Goal: Information Seeking & Learning: Find specific fact

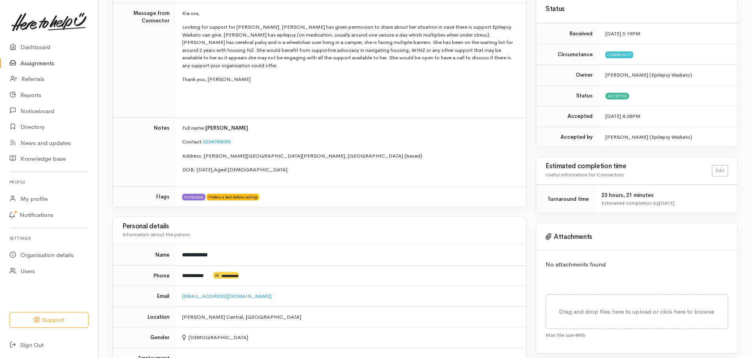
scroll to position [186, 0]
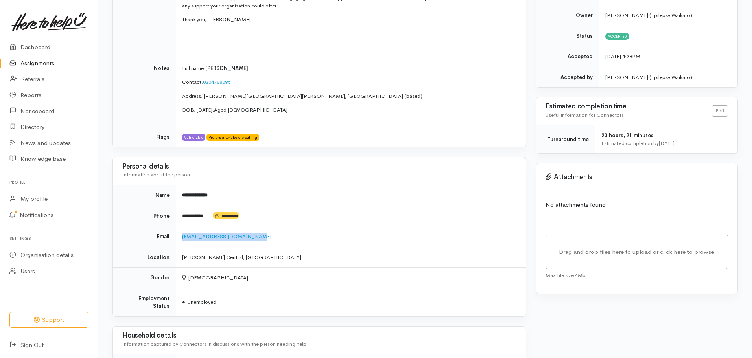
drag, startPoint x: 254, startPoint y: 229, endPoint x: 181, endPoint y: 233, distance: 72.5
click at [181, 216] on td "[EMAIL_ADDRESS][DOMAIN_NAME]" at bounding box center [351, 237] width 350 height 21
copy link "[EMAIL_ADDRESS][DOMAIN_NAME]"
drag, startPoint x: 182, startPoint y: 207, endPoint x: 210, endPoint y: 208, distance: 27.6
click at [210, 208] on td "**********" at bounding box center [351, 216] width 350 height 21
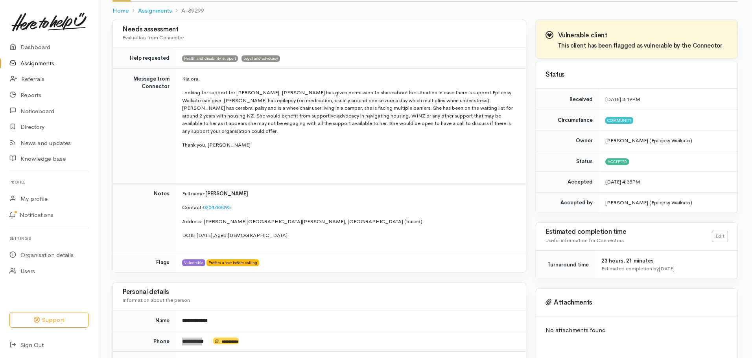
scroll to position [79, 0]
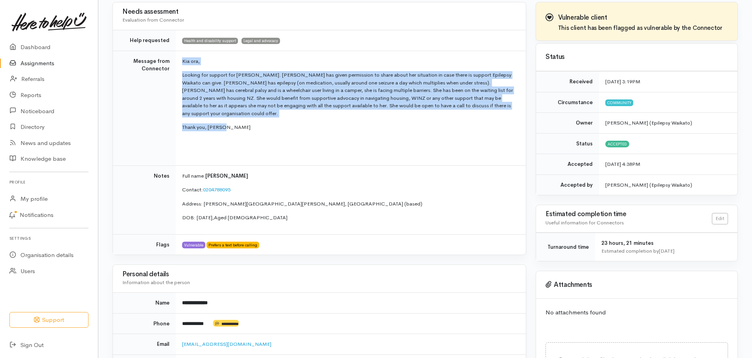
drag, startPoint x: 182, startPoint y: 61, endPoint x: 223, endPoint y: 115, distance: 68.0
click at [223, 115] on td "Kia ora, Looking for support for [PERSON_NAME]. [PERSON_NAME] has given permiss…" at bounding box center [351, 108] width 350 height 115
copy td "Kia ora, Looking for support for [PERSON_NAME]. [PERSON_NAME] has given permiss…"
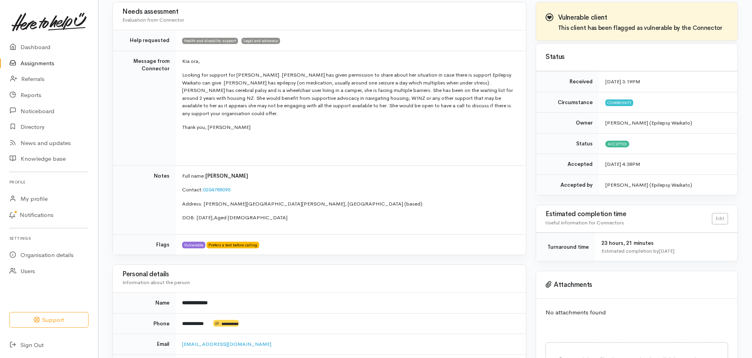
click at [251, 143] on td "Kia ora, Looking for support for [PERSON_NAME]. [PERSON_NAME] has given permiss…" at bounding box center [351, 108] width 350 height 115
click at [221, 89] on p "Looking for support for [PERSON_NAME]. [PERSON_NAME] has given permission to sh…" at bounding box center [349, 94] width 334 height 46
click at [385, 76] on p "Looking for support for [PERSON_NAME]. [PERSON_NAME] has given permission to sh…" at bounding box center [349, 94] width 334 height 46
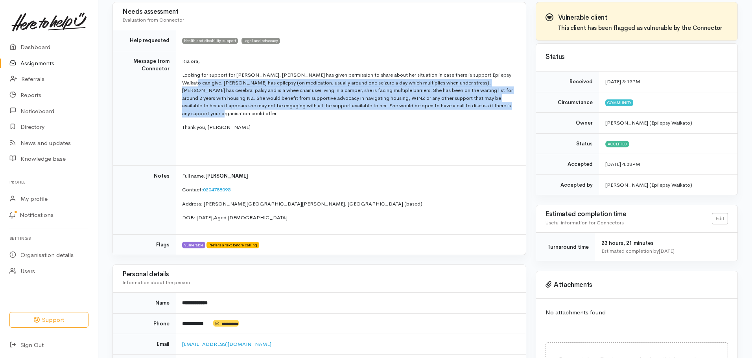
drag, startPoint x: 182, startPoint y: 83, endPoint x: 512, endPoint y: 108, distance: 331.4
click at [500, 108] on td "Kia ora, Looking for support for [PERSON_NAME]. [PERSON_NAME] has given permiss…" at bounding box center [351, 108] width 350 height 115
copy p "[PERSON_NAME] has epilepsy (on medication, usually around one seizure a day whi…"
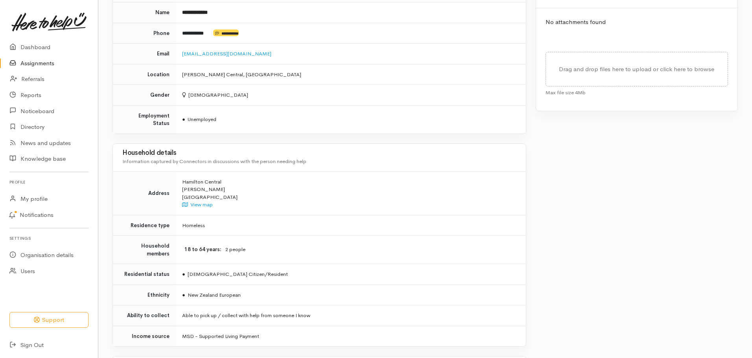
scroll to position [393, 0]
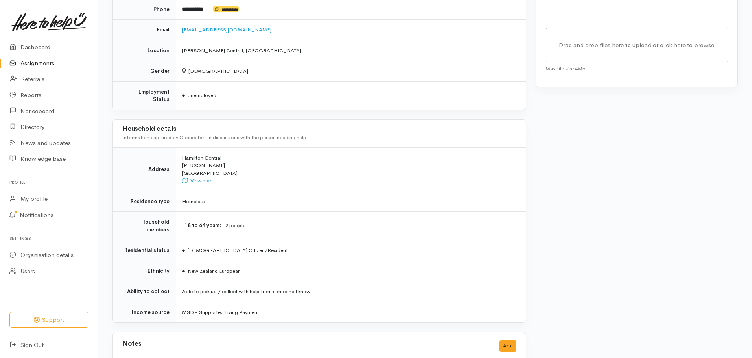
click at [500, 205] on div "Vulnerable client This client has been flagged as vulnerable by the Connector S…" at bounding box center [637, 44] width 212 height 715
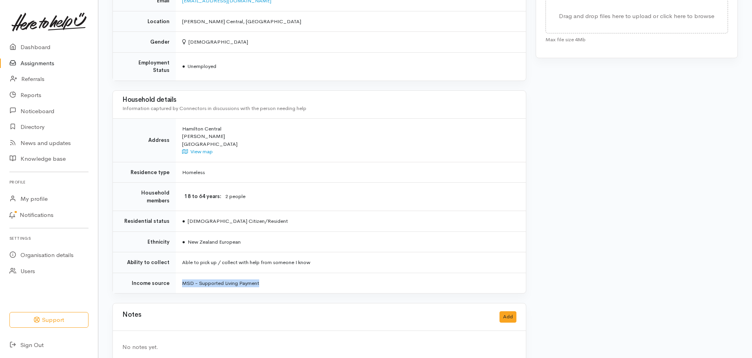
drag, startPoint x: 261, startPoint y: 269, endPoint x: 183, endPoint y: 269, distance: 78.7
click at [183, 216] on td "MSD - Supported Living Payment" at bounding box center [351, 283] width 350 height 20
copy td "MSD - Supported Living Payment"
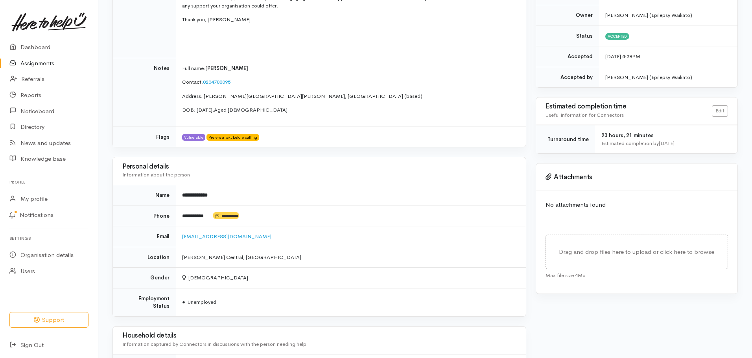
scroll to position [0, 0]
